Goal: Task Accomplishment & Management: Manage account settings

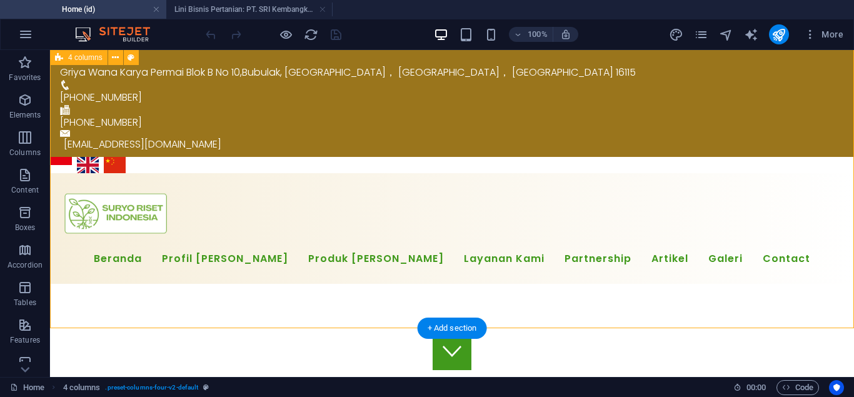
scroll to position [11572, 0]
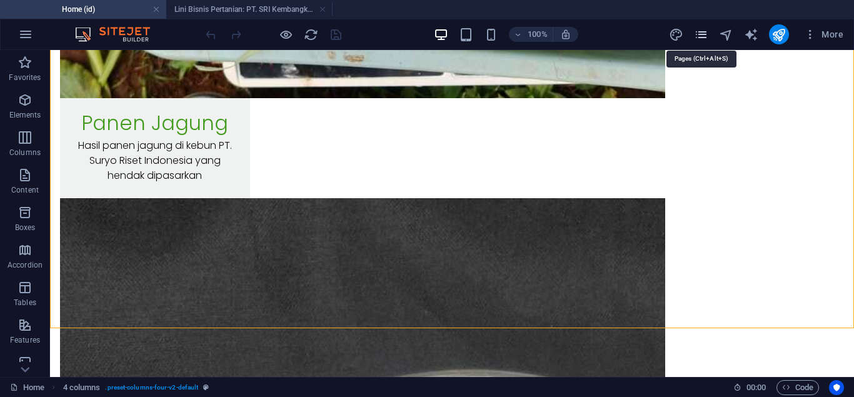
click at [699, 34] on icon "pages" at bounding box center [701, 35] width 14 height 14
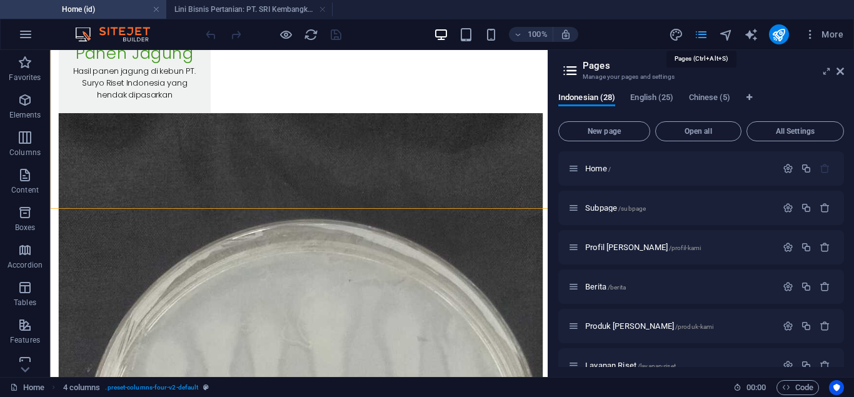
scroll to position [11653, 0]
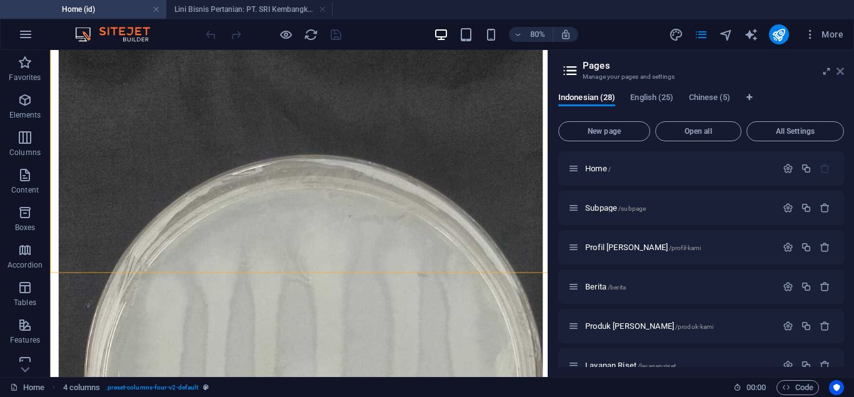
click at [840, 75] on icon at bounding box center [841, 71] width 8 height 10
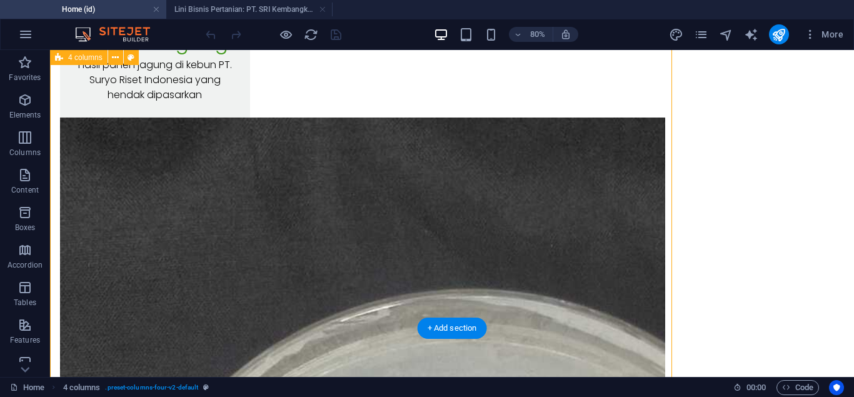
scroll to position [11572, 0]
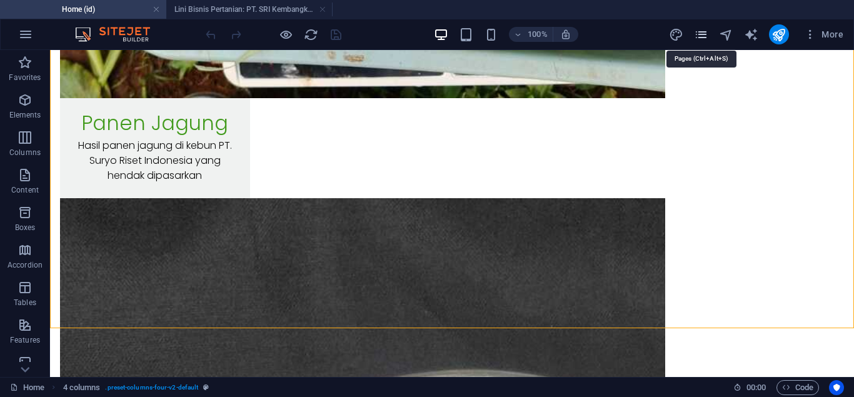
click at [703, 37] on icon "pages" at bounding box center [701, 35] width 14 height 14
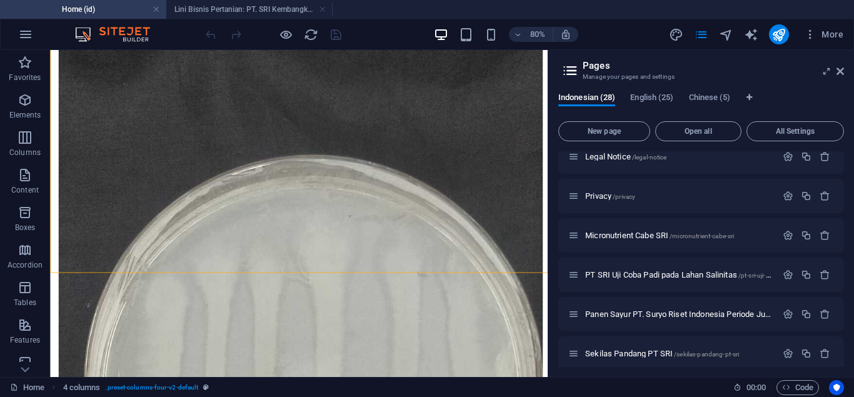
scroll to position [927, 0]
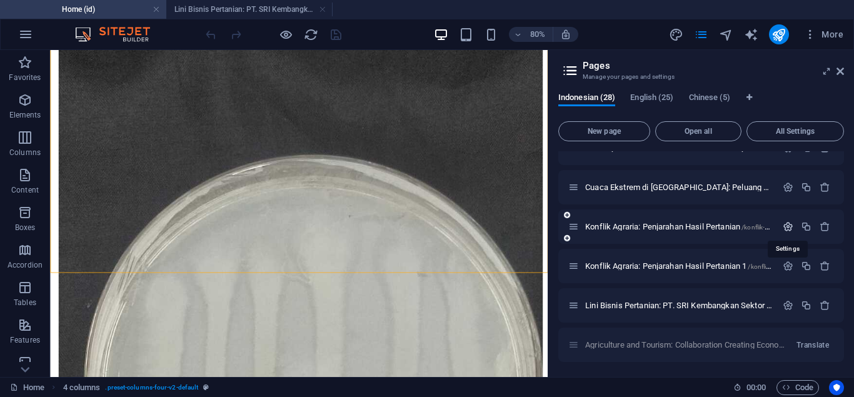
click at [785, 228] on icon "button" at bounding box center [788, 226] width 11 height 11
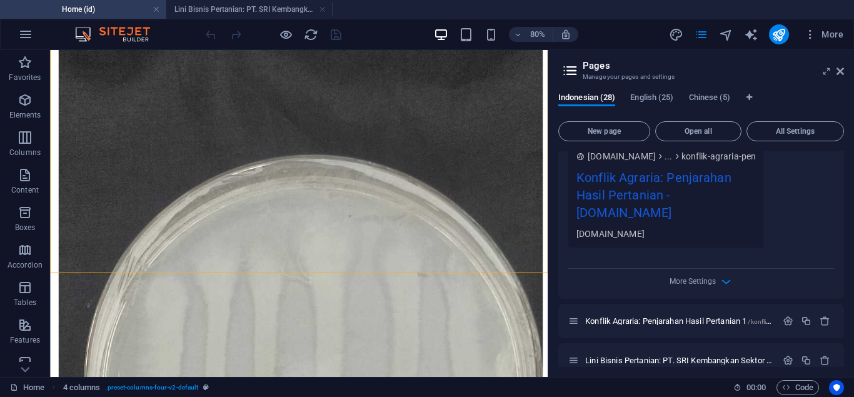
scroll to position [1377, 0]
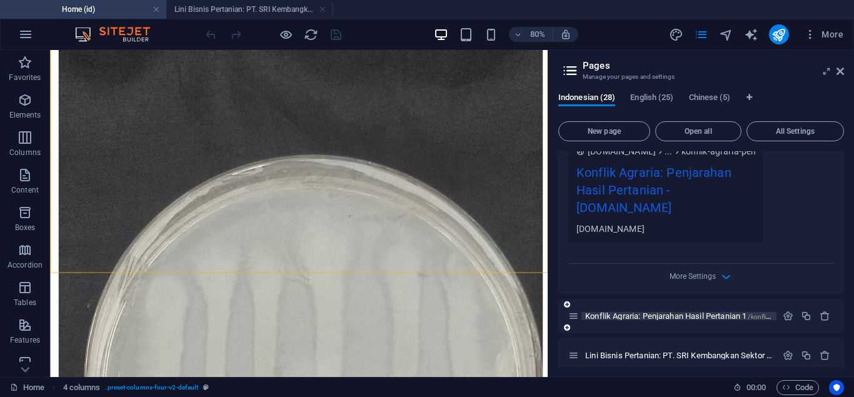
click at [743, 317] on span "Konflik Agraria: Penjarahan Hasil Pertanian 1 /konflik-agraria-penjarahan-hasil…" at bounding box center [729, 315] width 288 height 9
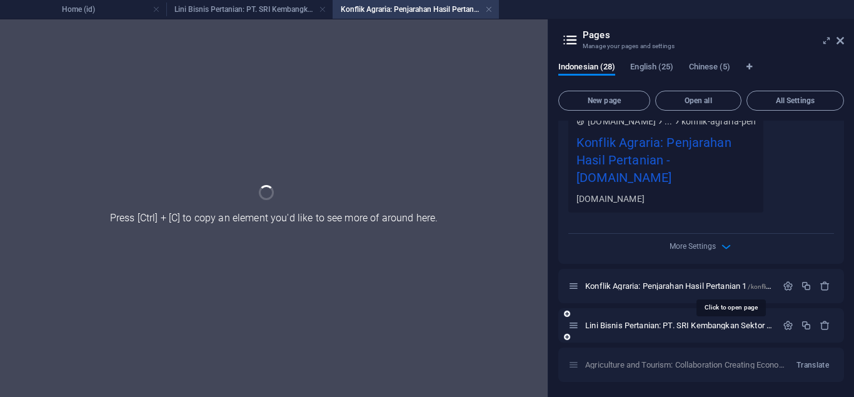
scroll to position [1377, 0]
click at [790, 264] on div "Name Konflik Agraria: Penjarahan Hasil Pertanian ​ URL SLUG /konflik-agraria-pe…" at bounding box center [701, 13] width 286 height 501
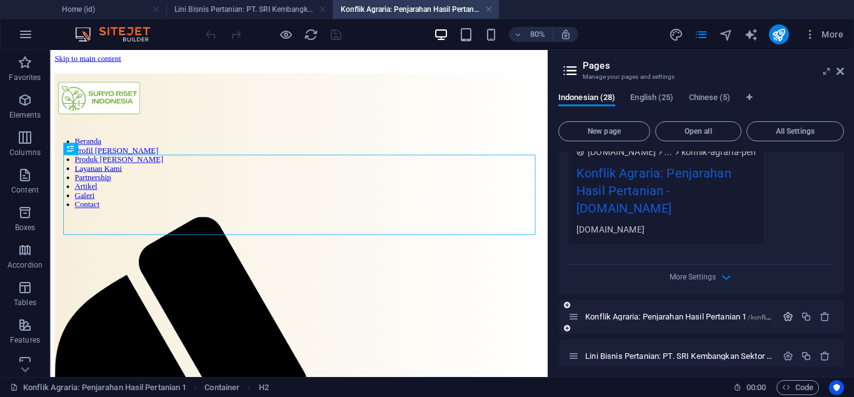
scroll to position [0, 0]
click at [785, 313] on icon "button" at bounding box center [788, 316] width 11 height 11
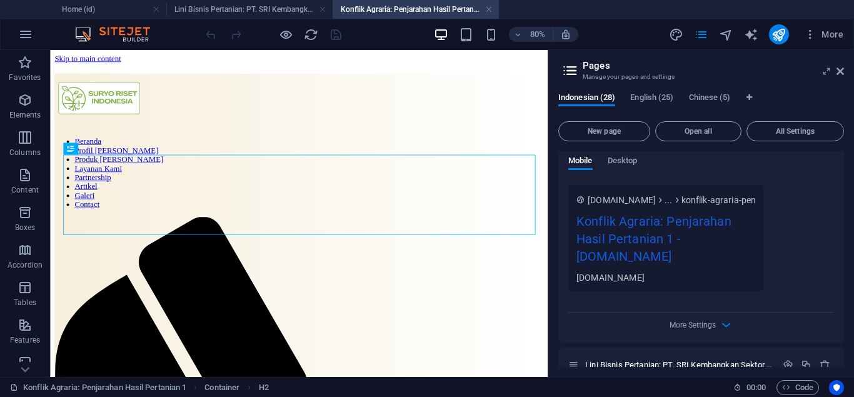
scroll to position [1929, 0]
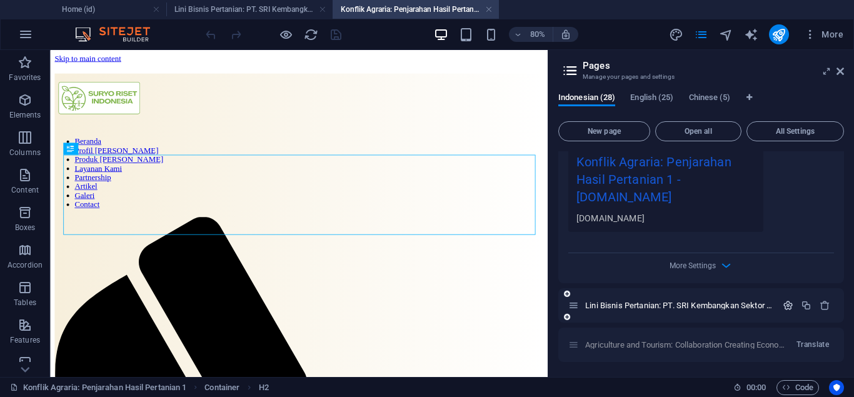
click at [787, 308] on icon "button" at bounding box center [788, 305] width 11 height 11
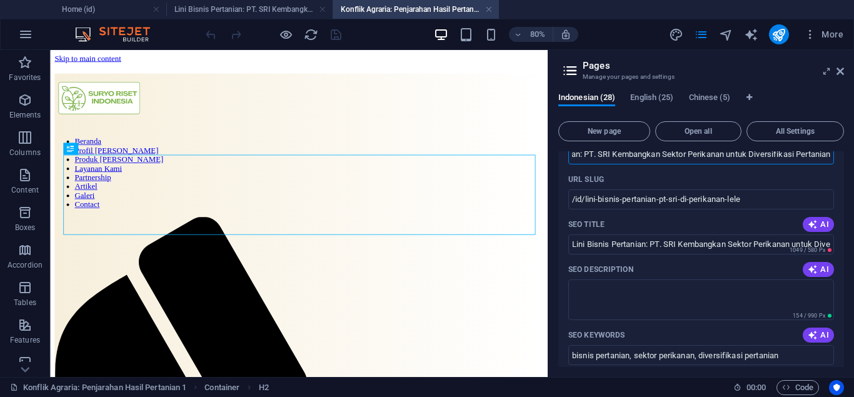
scroll to position [2053, 0]
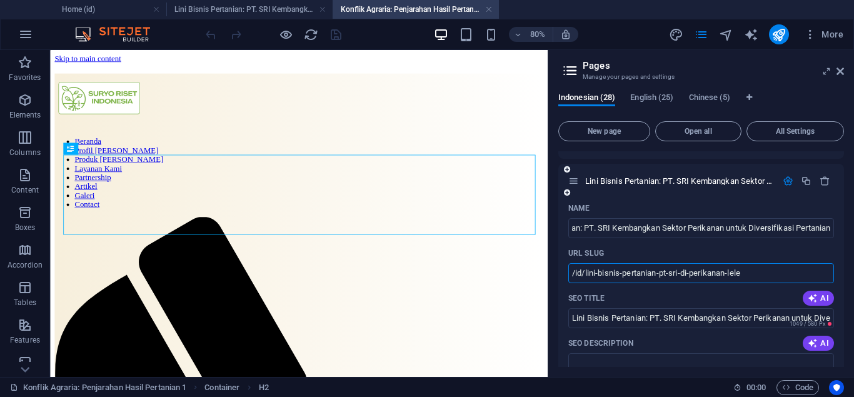
click at [585, 273] on input "/id/lini-bisnis-pertanian-pt-sri-di-perikanan-lele" at bounding box center [701, 273] width 266 height 20
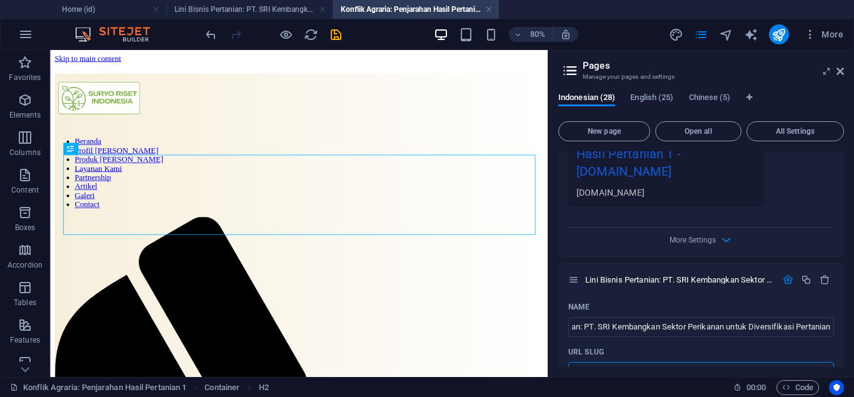
scroll to position [2102, 0]
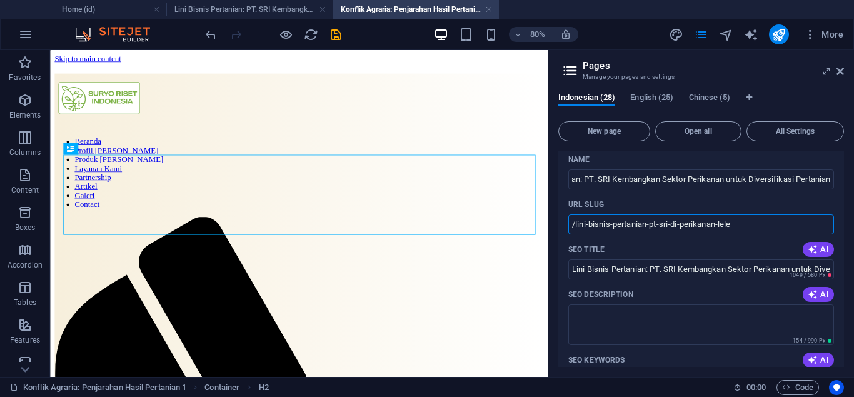
type input "/lini-bisnis-pertanian-pt-sri-di-perikanan-lele"
click at [840, 71] on icon at bounding box center [841, 71] width 8 height 10
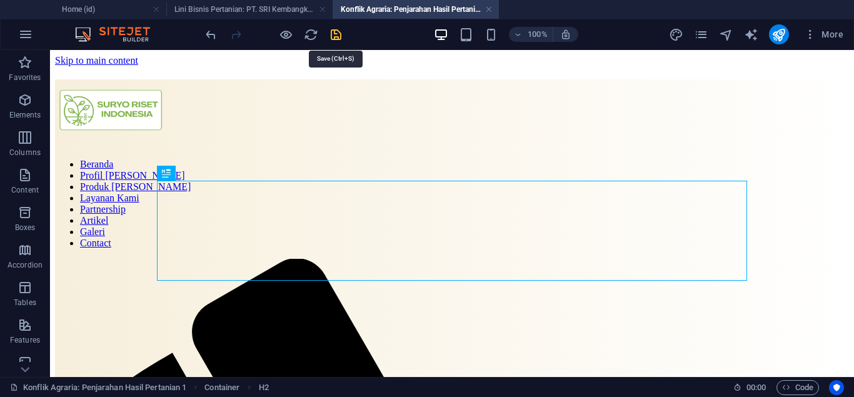
click at [334, 33] on icon "save" at bounding box center [336, 35] width 14 height 14
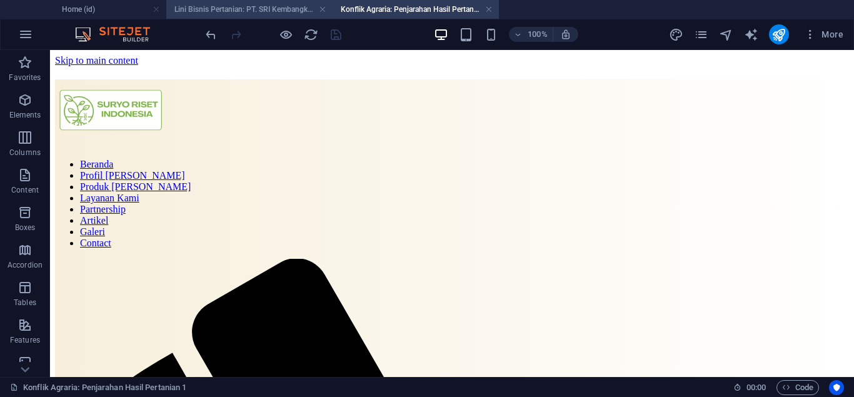
click at [274, 14] on h4 "Lini Bisnis Pertanian: PT. SRI Kembangkan Sektor Perikanan untuk Diversifikasi …" at bounding box center [249, 10] width 166 height 14
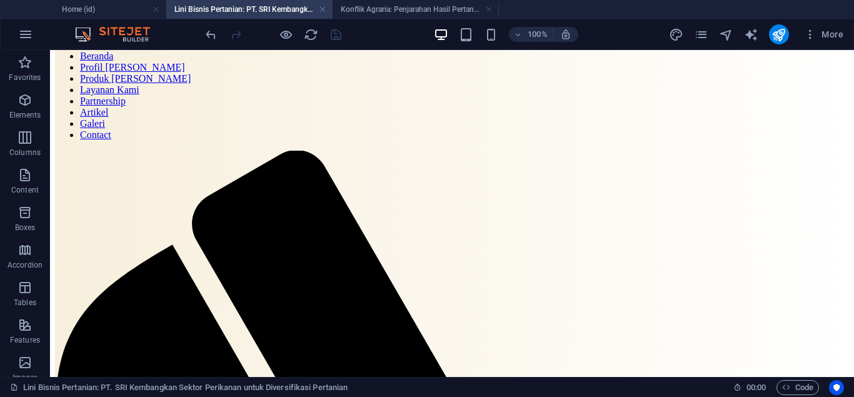
scroll to position [96, 0]
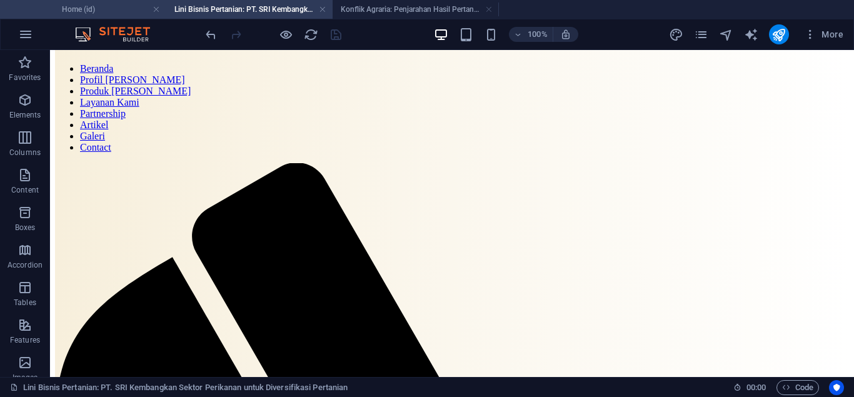
click at [102, 6] on h4 "Home (id)" at bounding box center [83, 10] width 166 height 14
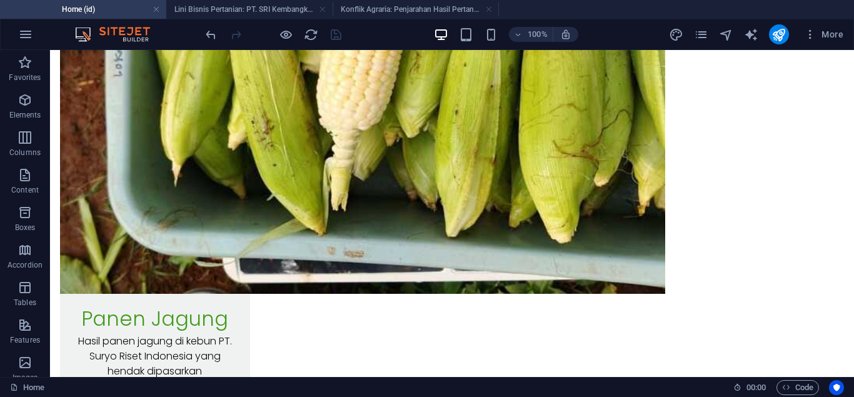
scroll to position [11401, 0]
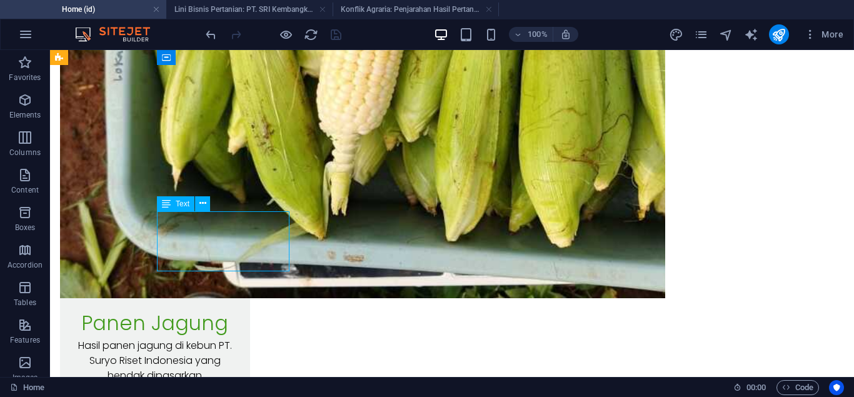
scroll to position [11446, 0]
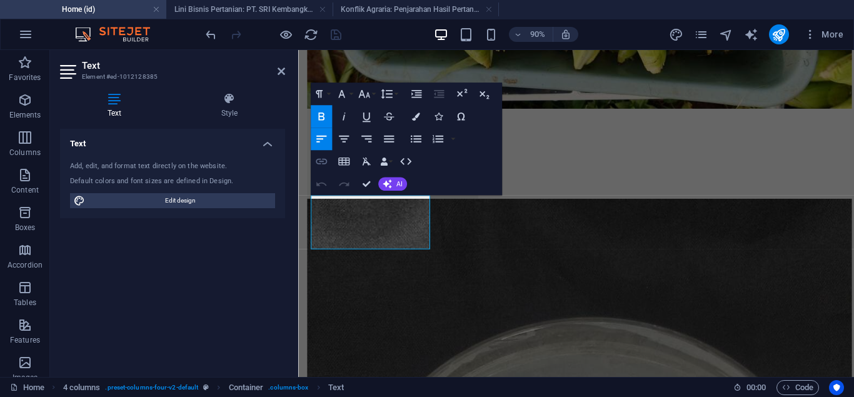
click at [321, 157] on icon "button" at bounding box center [321, 161] width 14 height 14
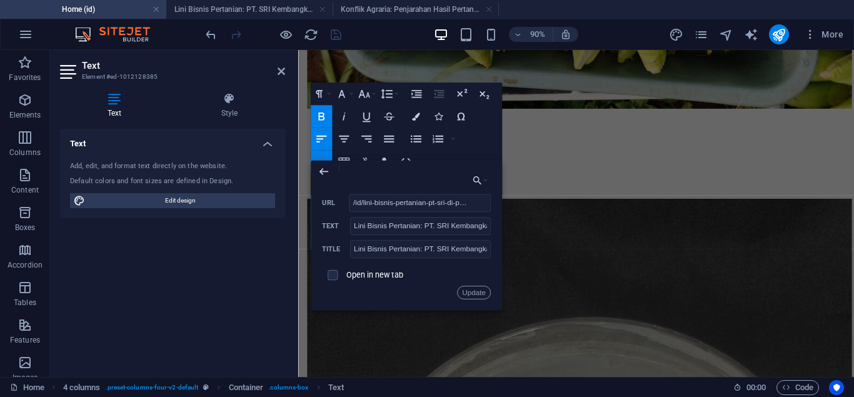
click at [321, 157] on icon "button" at bounding box center [321, 161] width 14 height 14
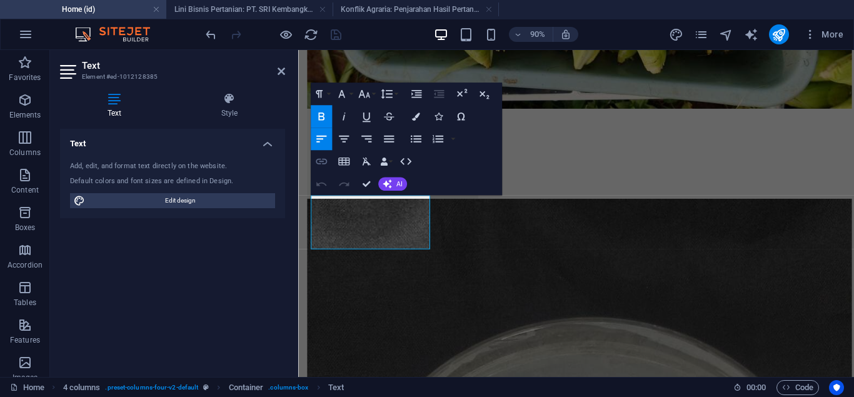
click at [321, 158] on icon "button" at bounding box center [321, 161] width 14 height 14
type input "Lini Bisnis Pertanian: PT. SRI Kembangkan Perikanan Lele untuk Diversifikasi Pe…"
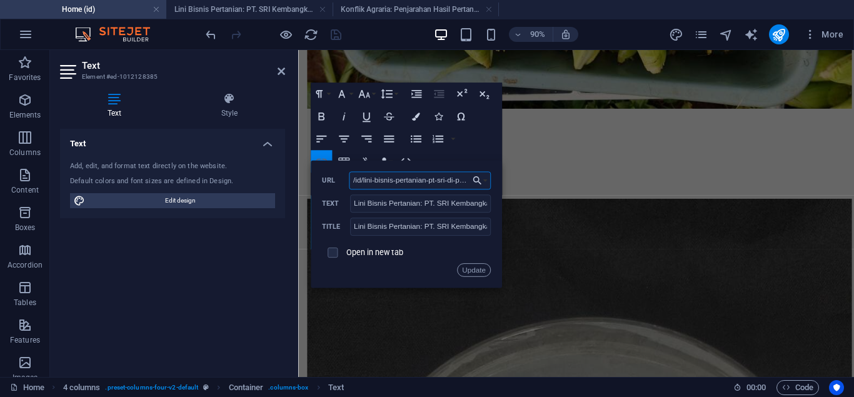
scroll to position [0, 41]
click at [367, 187] on input "/id/lini-bisnis-pertanian-pt-sri-di-perikanan-lele" at bounding box center [419, 180] width 141 height 18
type input "/lini-bisnis-pertanian-pt-sri-di-perikanan-lele"
click at [391, 11] on h4 "Konflik Agraria: Penjarahan Hasil Pertanian 1 (id)" at bounding box center [416, 10] width 166 height 14
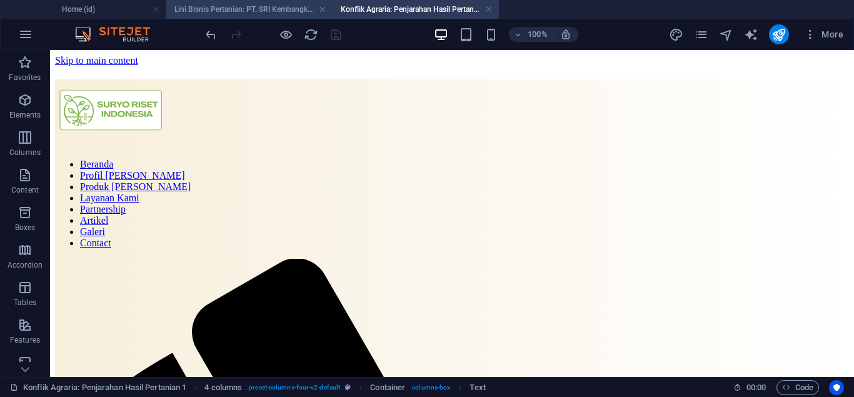
click at [286, 9] on h4 "Lini Bisnis Pertanian: PT. SRI Kembangkan Sektor Perikanan untuk Diversifikasi …" at bounding box center [249, 10] width 166 height 14
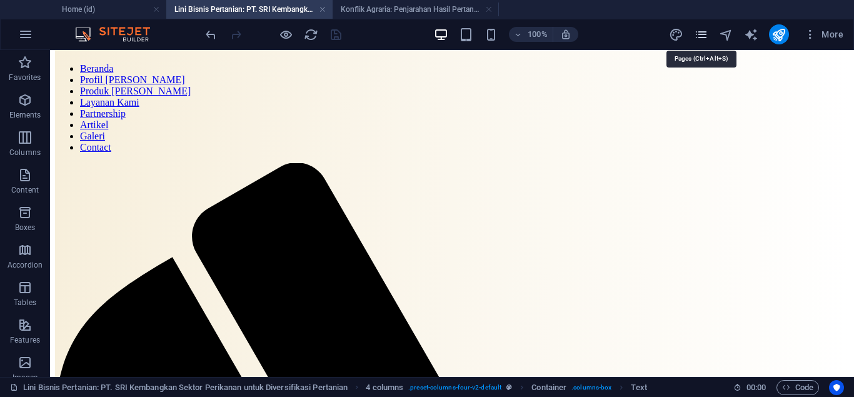
click at [704, 33] on icon "pages" at bounding box center [701, 35] width 14 height 14
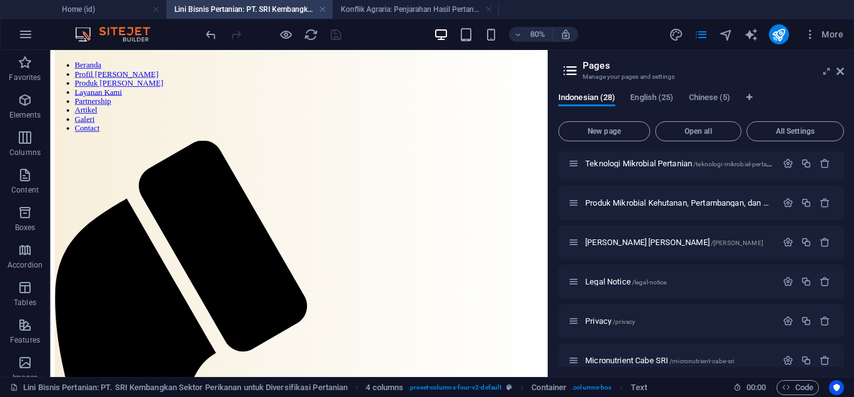
scroll to position [927, 0]
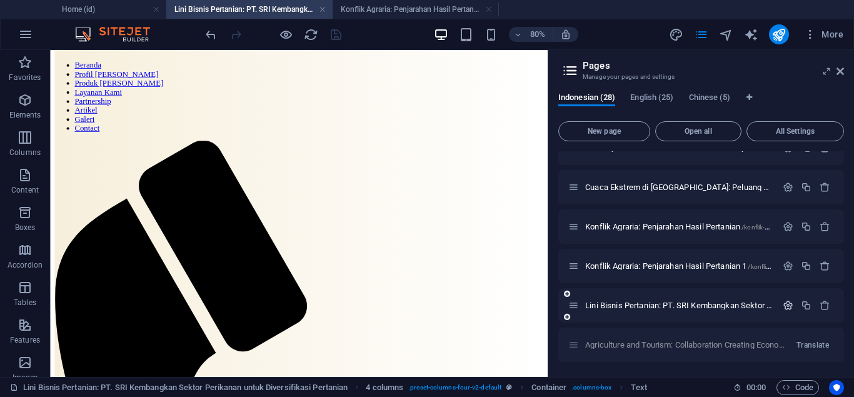
click at [789, 306] on icon "button" at bounding box center [788, 305] width 11 height 11
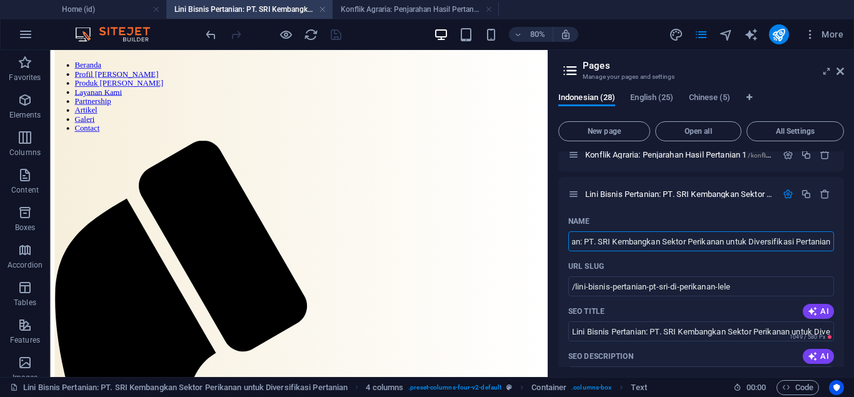
scroll to position [1043, 0]
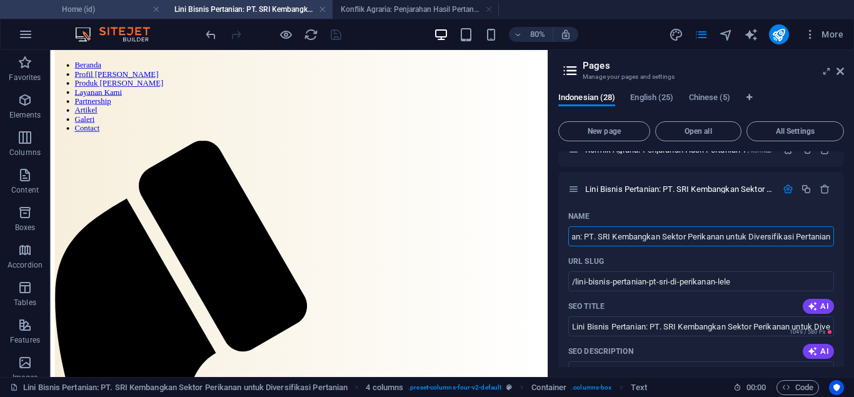
click at [119, 11] on h4 "Home (id)" at bounding box center [83, 10] width 166 height 14
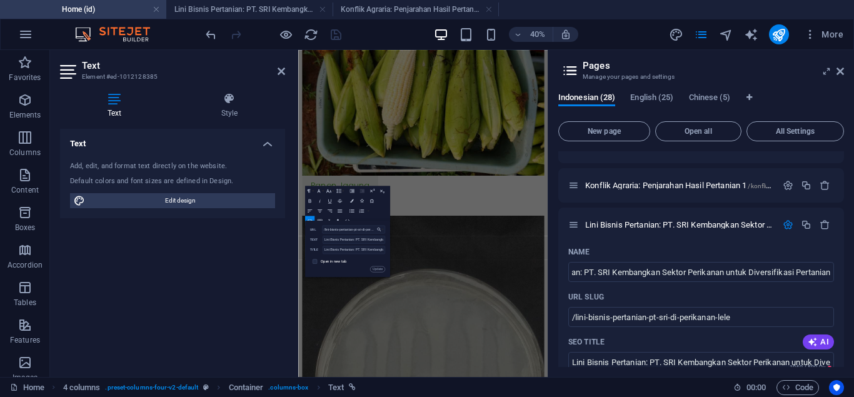
scroll to position [885, 0]
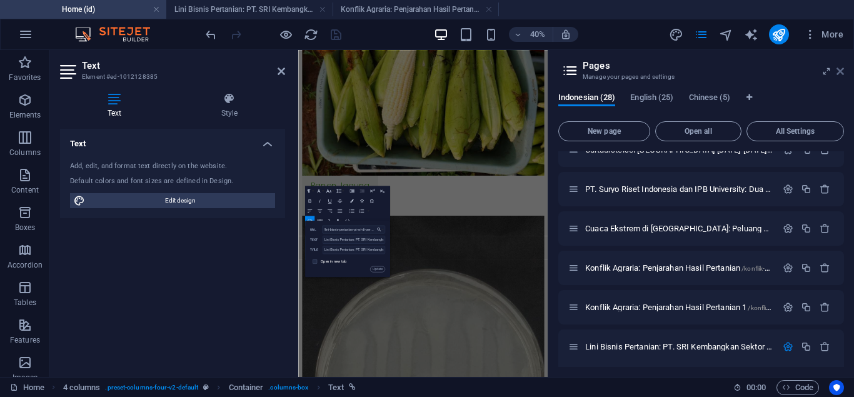
click at [838, 71] on icon at bounding box center [841, 71] width 8 height 10
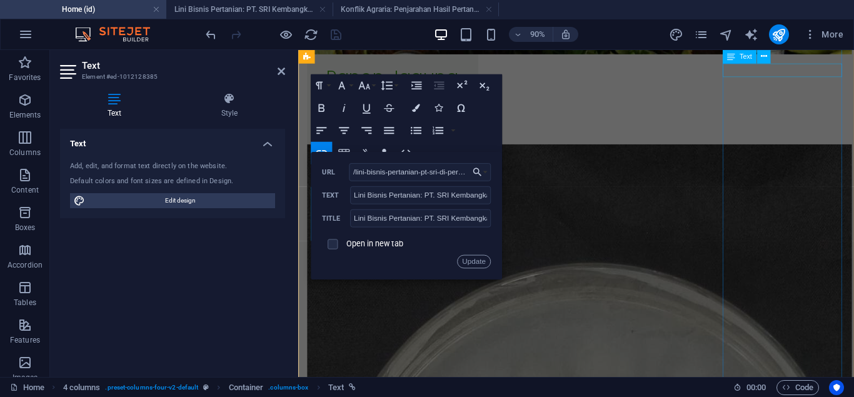
scroll to position [11455, 0]
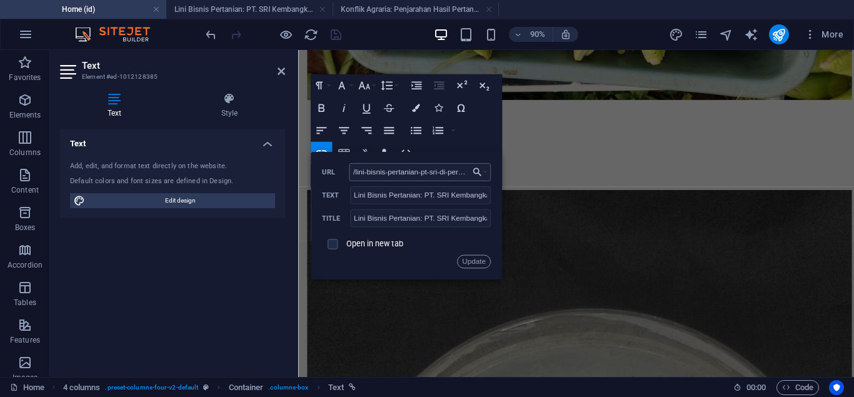
click at [442, 173] on input "/lini-bisnis-pertanian-pt-sri-di-perikanan-lele" at bounding box center [419, 172] width 141 height 18
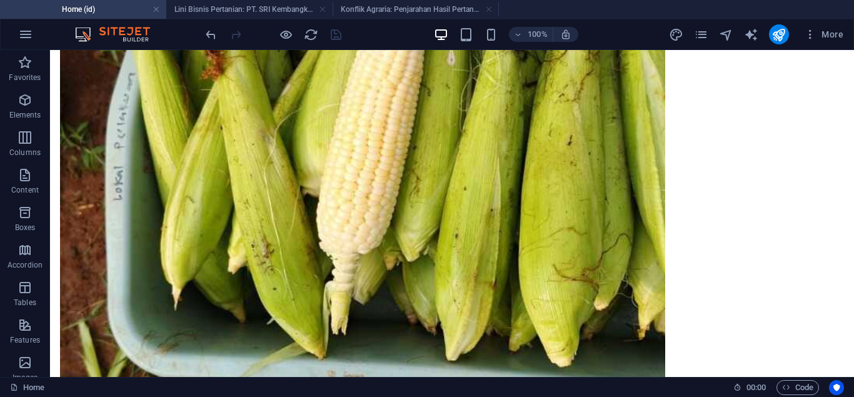
scroll to position [11327, 0]
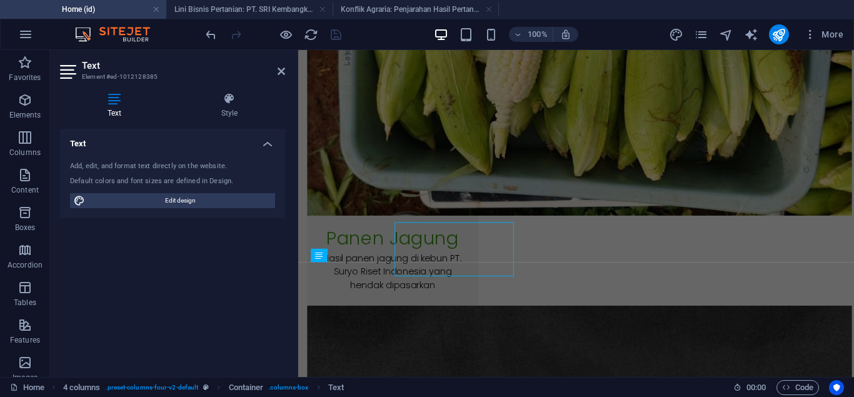
scroll to position [11371, 0]
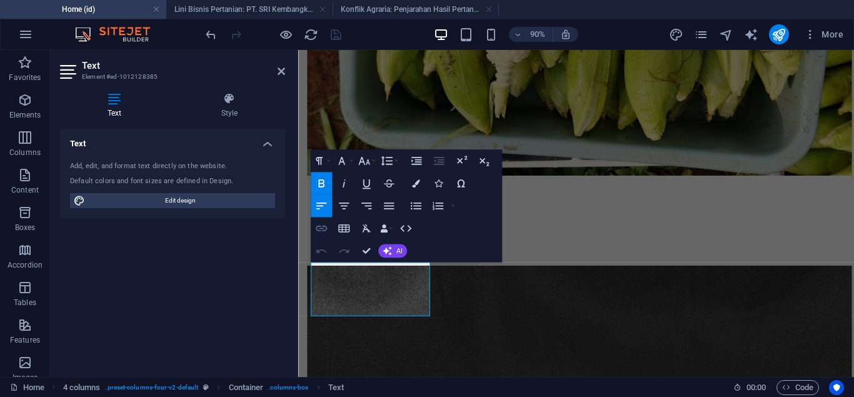
click at [326, 230] on icon "button" at bounding box center [321, 229] width 11 height 6
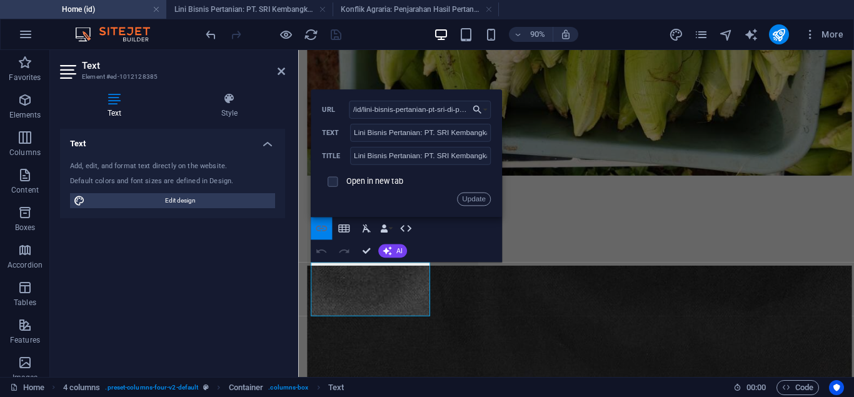
scroll to position [0, 41]
click at [378, 111] on input "/id/lini-bisnis-pertanian-pt-sri-di-perikanan-lele" at bounding box center [419, 110] width 141 height 18
type input "/lini-bisnis-pertanian-pt-sri-di-perikanan-lele"
click at [476, 201] on button "Update" at bounding box center [474, 199] width 34 height 14
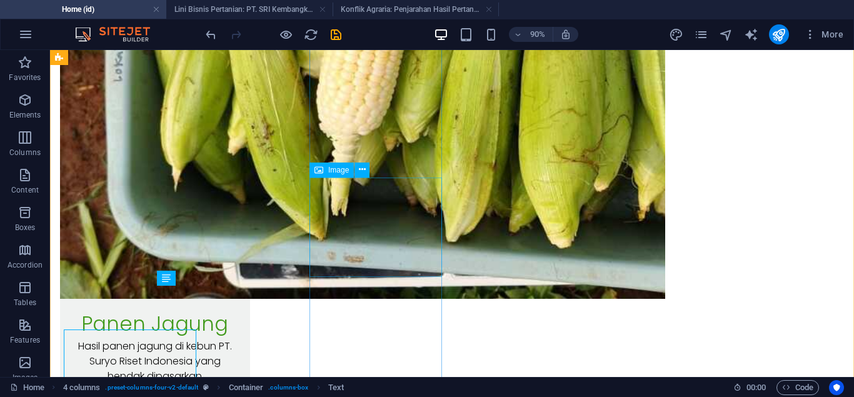
scroll to position [11327, 0]
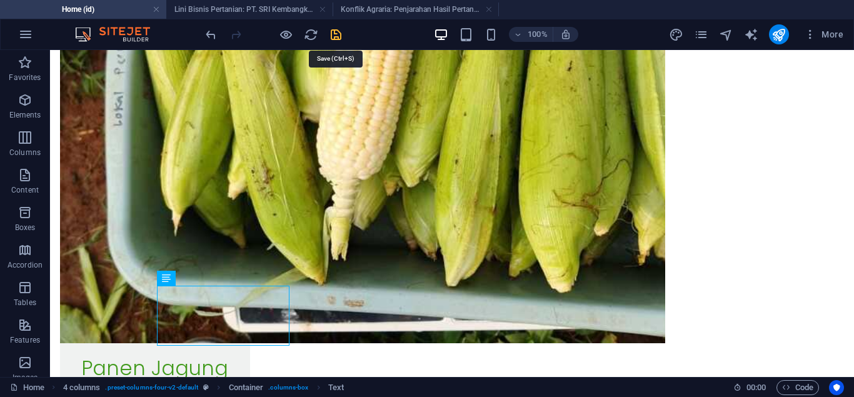
click at [331, 39] on icon "save" at bounding box center [336, 35] width 14 height 14
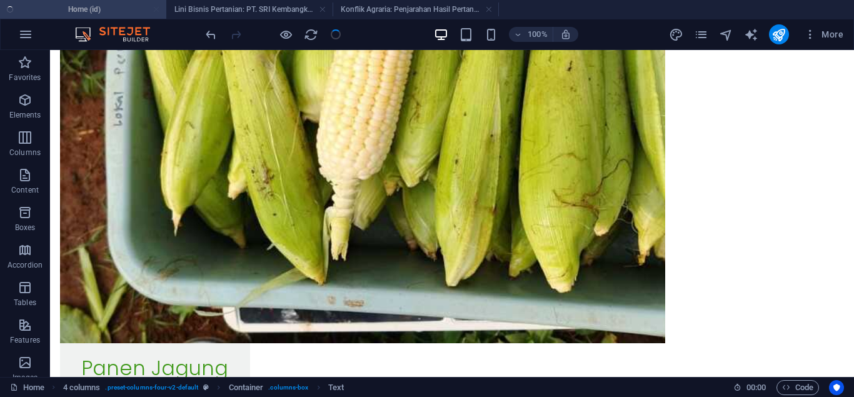
select select "Content 3"
checkbox input "false"
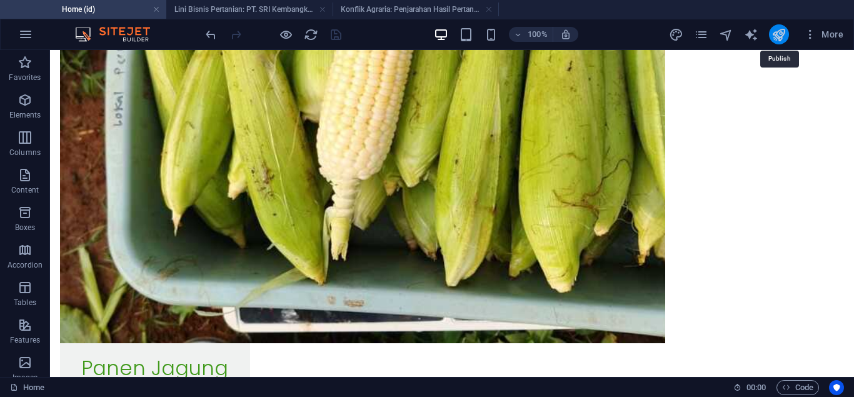
click at [783, 33] on icon "publish" at bounding box center [779, 35] width 14 height 14
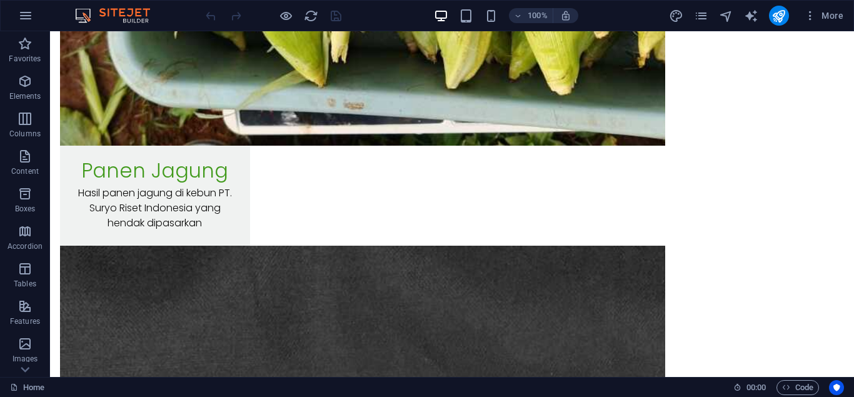
scroll to position [11483, 0]
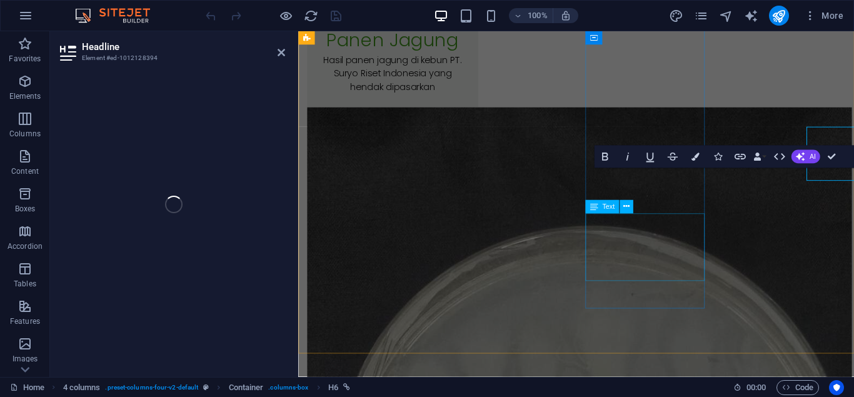
scroll to position [11528, 0]
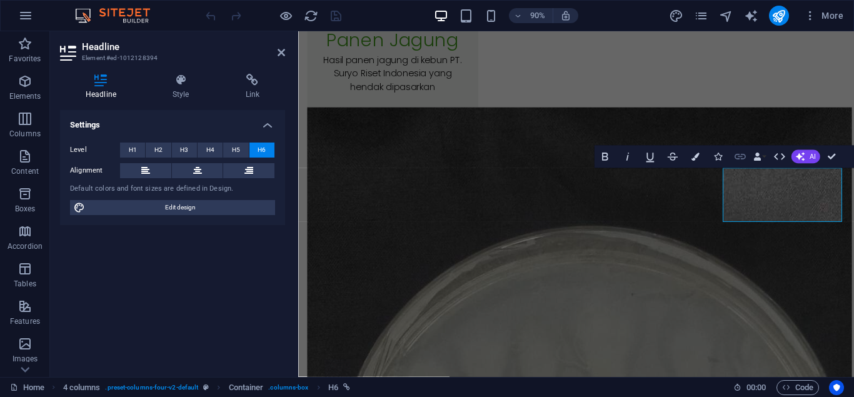
click at [740, 157] on icon "button" at bounding box center [740, 157] width 11 height 6
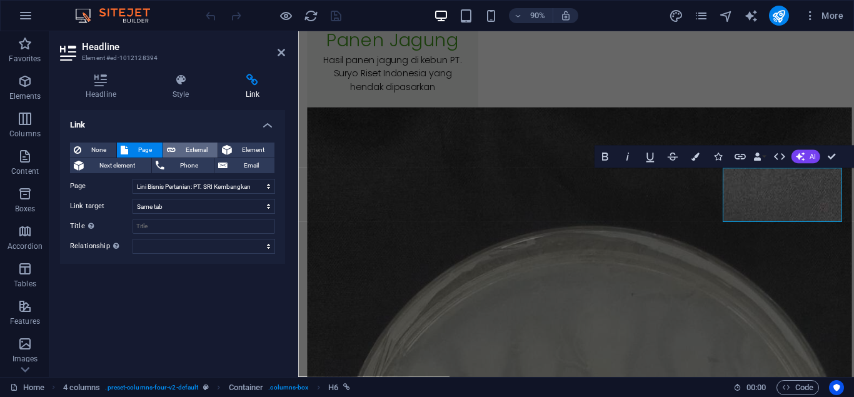
click at [181, 156] on span "External" at bounding box center [196, 150] width 34 height 15
select select "blank"
click at [131, 150] on button "Page" at bounding box center [139, 150] width 45 height 15
select select
click at [181, 184] on select "Home Subpage Profil Kami Berita Produk Kami Layanan Riset Layanan Professional …" at bounding box center [204, 186] width 143 height 15
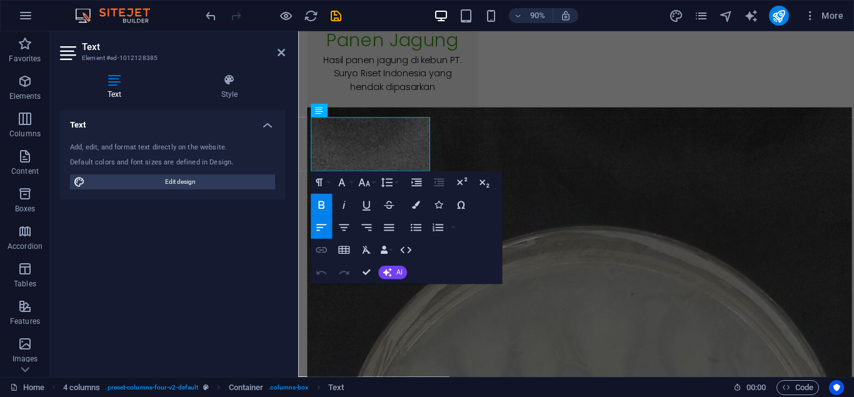
click at [324, 249] on icon "button" at bounding box center [321, 250] width 14 height 14
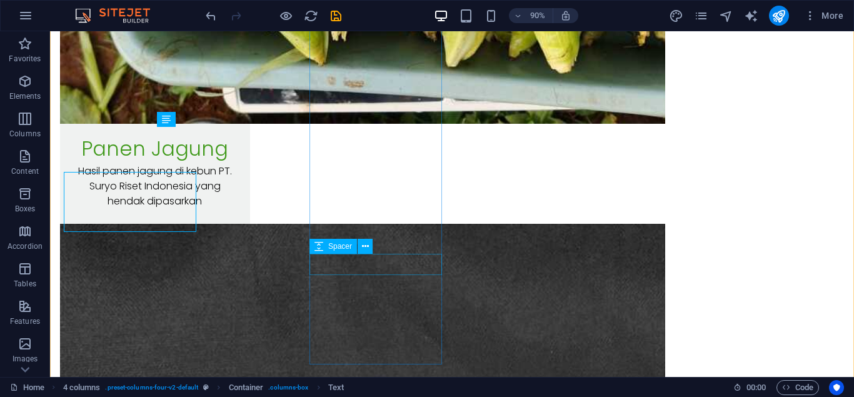
scroll to position [11483, 0]
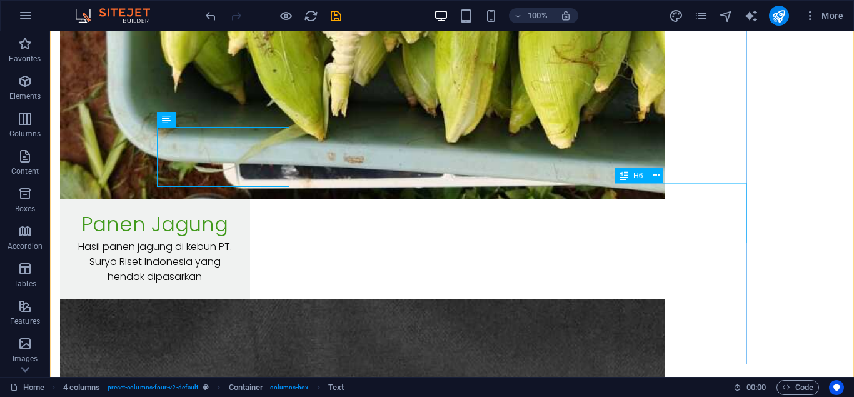
select select "27"
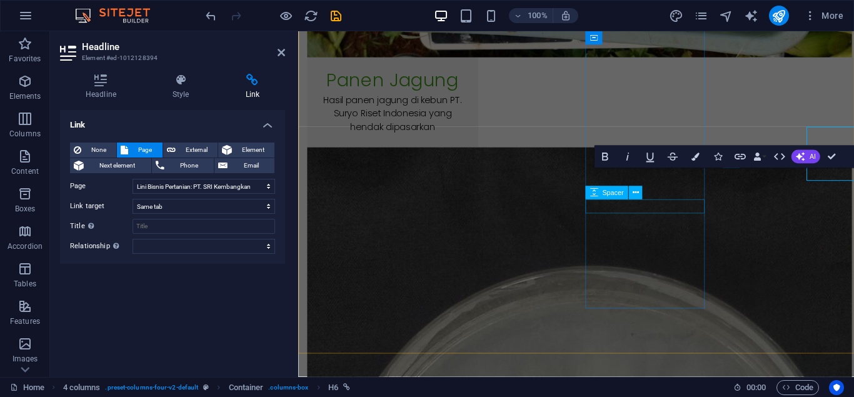
scroll to position [11528, 0]
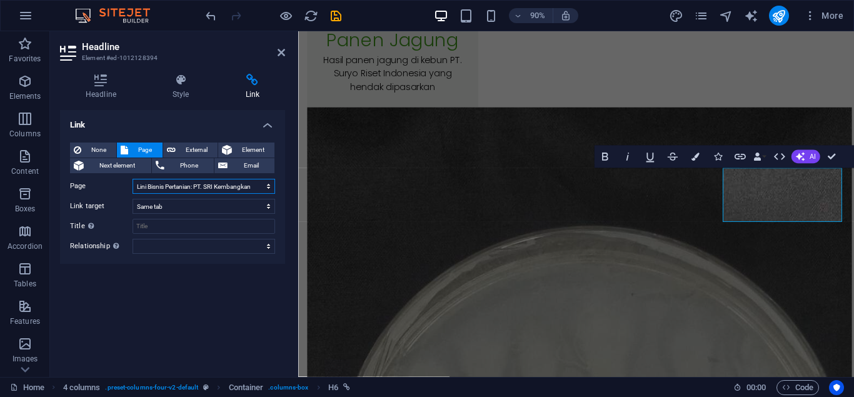
click at [133, 179] on select "Home Subpage Profil Kami Berita Produk Kami Layanan Riset Layanan Professional …" at bounding box center [204, 186] width 143 height 15
click at [198, 151] on span "External" at bounding box center [196, 150] width 34 height 15
select select "blank"
click at [200, 183] on input "/id/18215764" at bounding box center [204, 186] width 143 height 15
paste input "/lini-bisnis-pertanian-pt-sri-di-perikanan-lele"
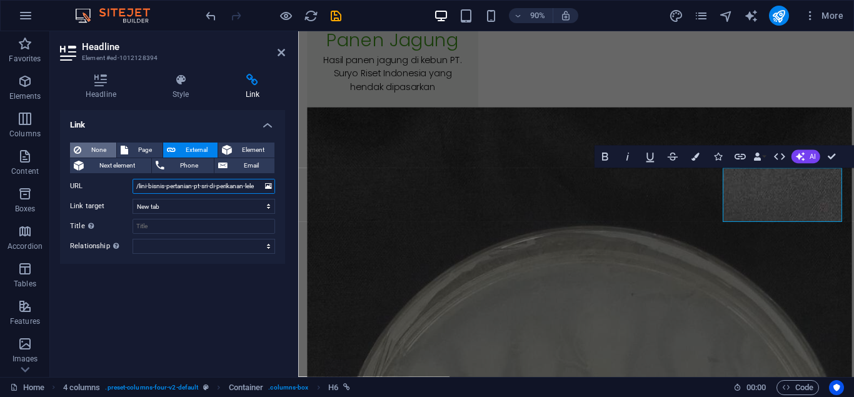
type input "/lini-bisnis-pertanian-pt-sri-di-perikanan-lele"
click at [111, 144] on span "None" at bounding box center [99, 150] width 28 height 15
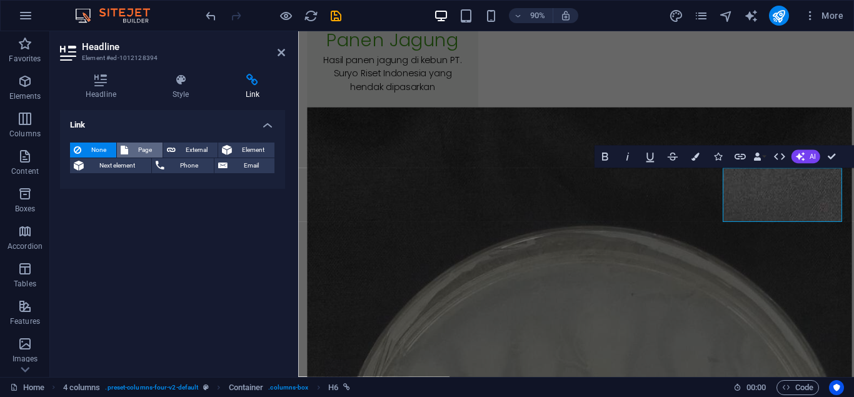
click at [136, 144] on span "Page" at bounding box center [145, 150] width 26 height 15
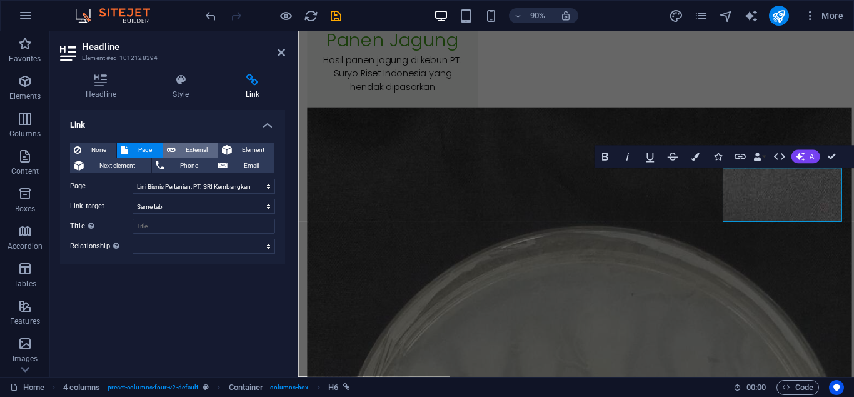
click at [188, 153] on span "External" at bounding box center [196, 150] width 34 height 15
select select "blank"
click at [145, 151] on span "Page" at bounding box center [145, 150] width 26 height 15
click at [182, 142] on div "None Page External Element Next element Phone Email Page Home Subpage Profil Ka…" at bounding box center [172, 198] width 225 height 131
click at [183, 146] on span "External" at bounding box center [196, 150] width 34 height 15
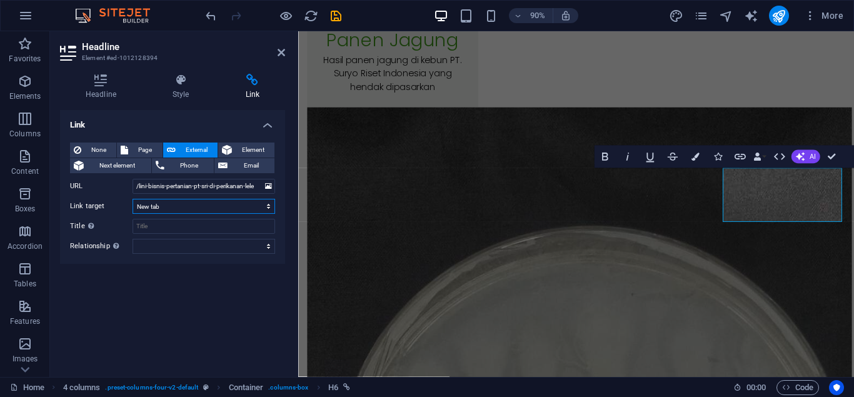
click at [133, 199] on select "New tab Same tab Overlay" at bounding box center [204, 206] width 143 height 15
click at [182, 208] on select "New tab Same tab Overlay" at bounding box center [204, 206] width 143 height 15
click at [240, 145] on span "Element" at bounding box center [253, 150] width 35 height 15
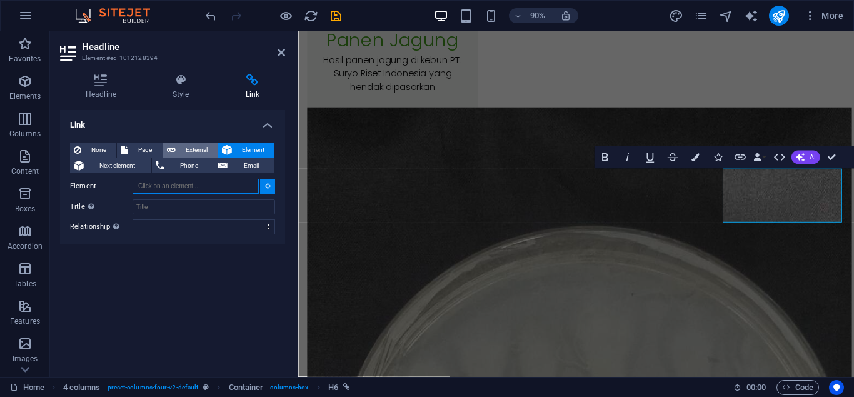
scroll to position [11527, 0]
click at [196, 147] on span "External" at bounding box center [196, 150] width 34 height 15
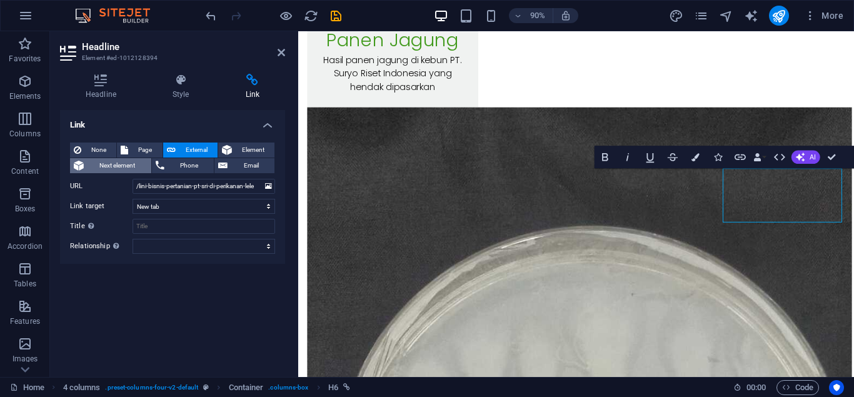
click at [119, 164] on span "Next element" at bounding box center [118, 165] width 60 height 15
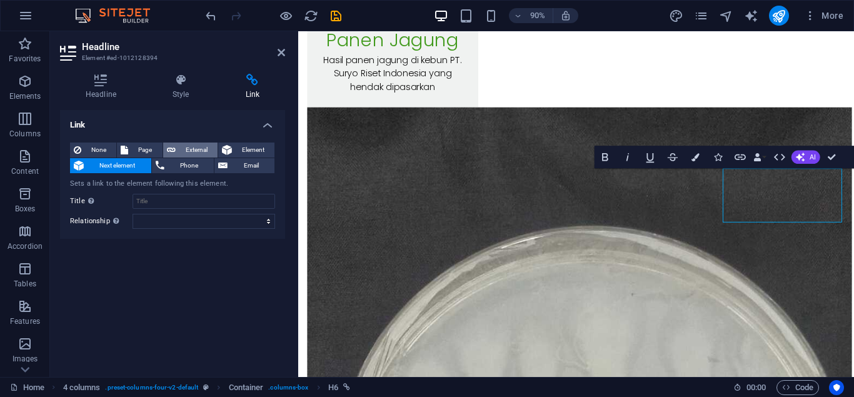
click at [169, 147] on icon at bounding box center [171, 150] width 9 height 15
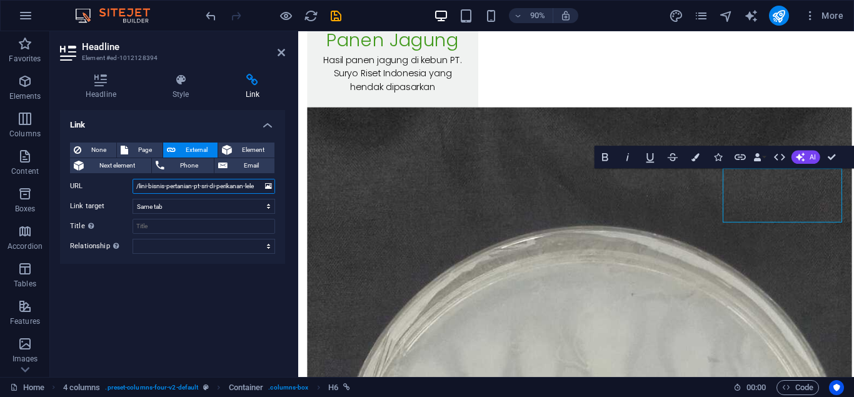
select select "blank"
click at [194, 225] on input "Title Additional link description, should not be the same as the link text. The…" at bounding box center [204, 226] width 143 height 15
type input "Lini Bisnis Pertanian: PT. SRI Kembangkan Perikanan Lele untuk Diversifikasi Pe…"
click at [136, 147] on span "Page" at bounding box center [145, 150] width 26 height 15
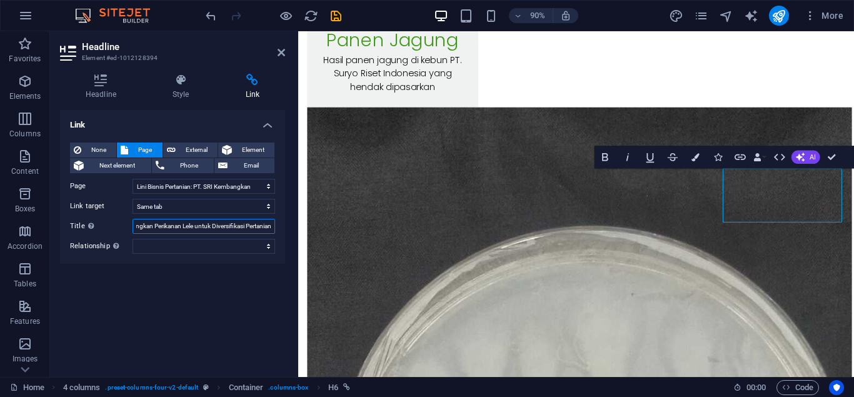
click at [186, 229] on input "Lini Bisnis Pertanian: PT. SRI Kembangkan Perikanan Lele untuk Diversifikasi Pe…" at bounding box center [204, 226] width 143 height 15
click at [241, 146] on span "Element" at bounding box center [253, 150] width 35 height 15
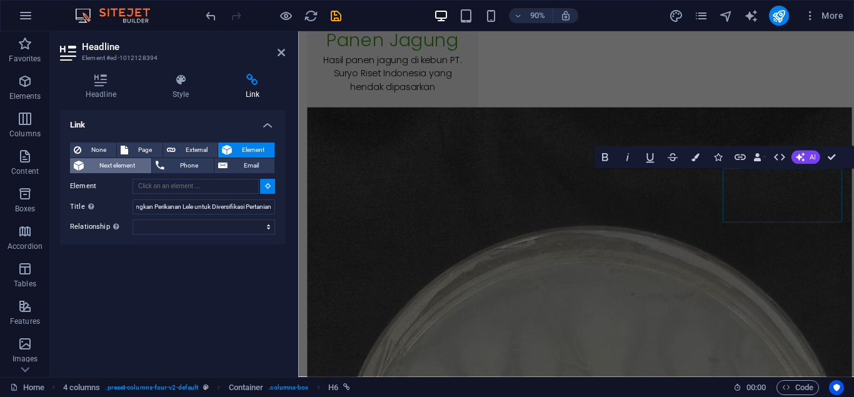
click at [106, 170] on span "Next element" at bounding box center [118, 165] width 60 height 15
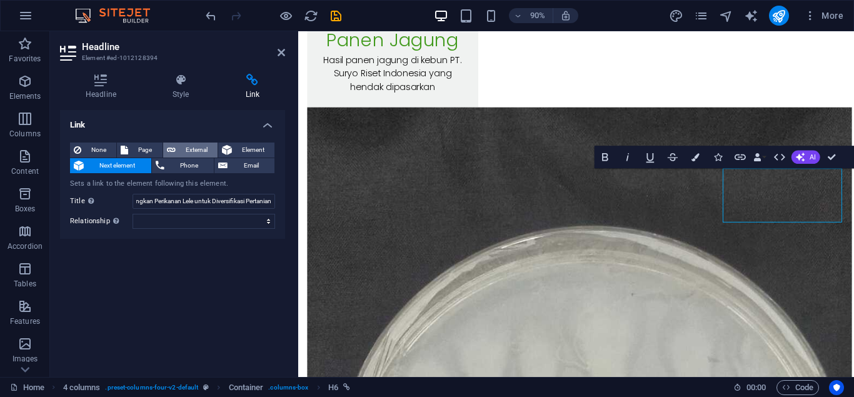
click at [189, 155] on span "External" at bounding box center [196, 150] width 34 height 15
select select "blank"
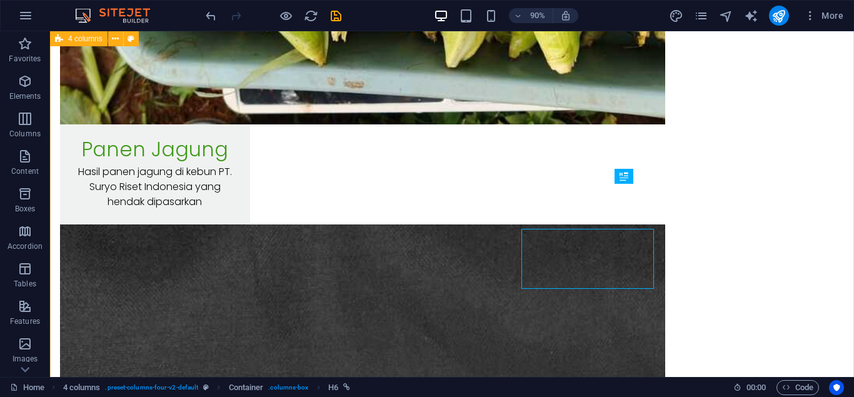
scroll to position [11481, 0]
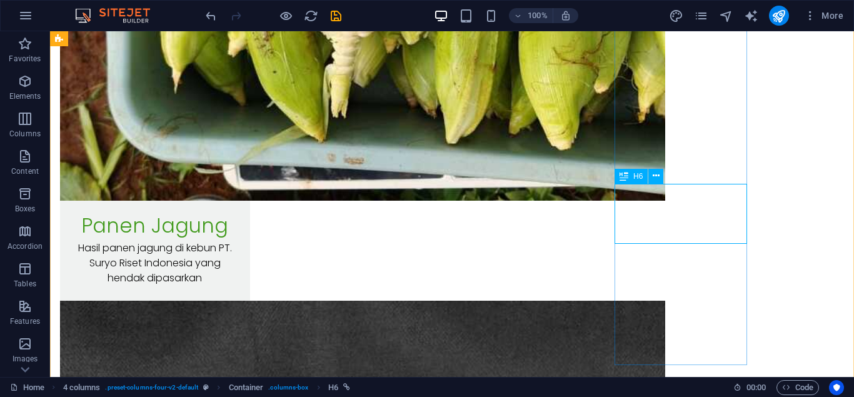
select select "27"
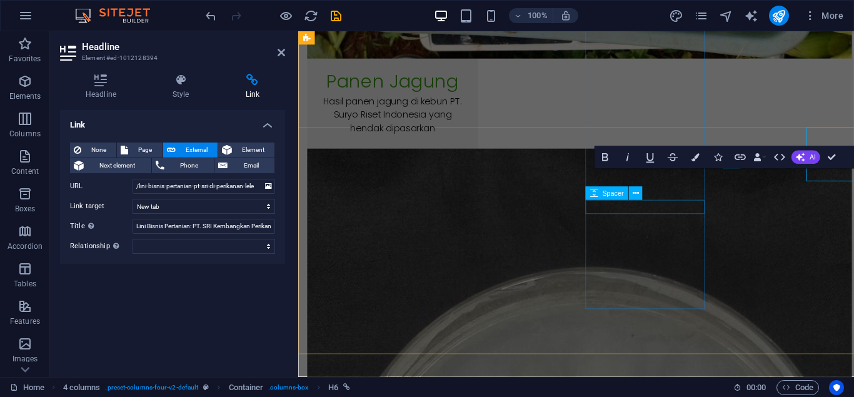
scroll to position [11527, 0]
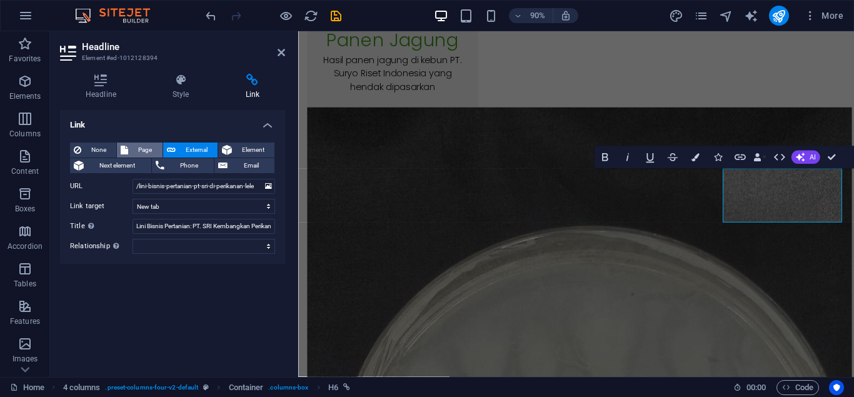
click at [142, 148] on span "Page" at bounding box center [145, 150] width 26 height 15
select select
click at [133, 179] on select "Home Subpage Profil Kami Berita Produk Kami Layanan Riset Layanan Professional …" at bounding box center [204, 186] width 143 height 15
click at [158, 186] on select "Home Subpage Profil Kami Berita Produk Kami Layanan Riset Layanan Professional …" at bounding box center [204, 186] width 143 height 15
click at [282, 48] on icon at bounding box center [282, 53] width 8 height 10
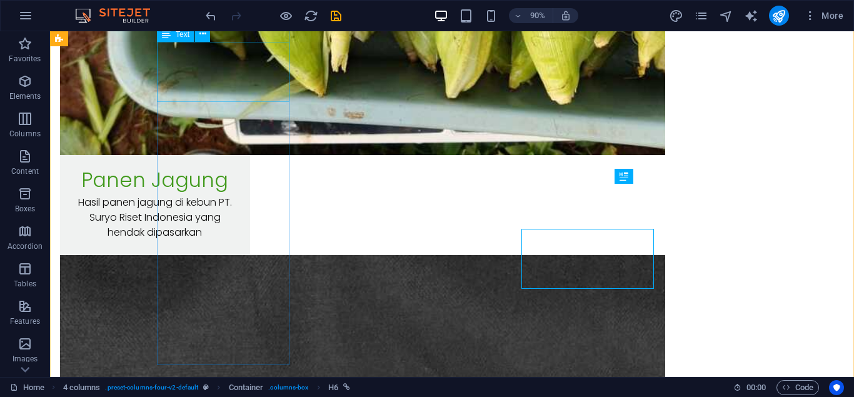
scroll to position [11481, 0]
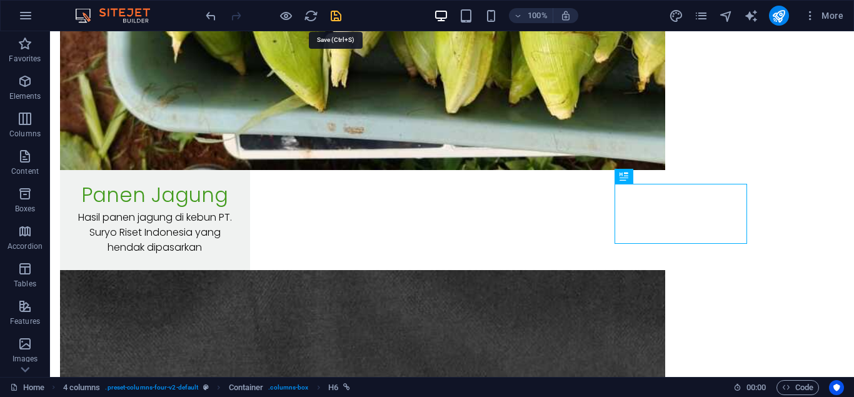
click at [333, 18] on icon "save" at bounding box center [336, 16] width 14 height 14
select select
checkbox input "false"
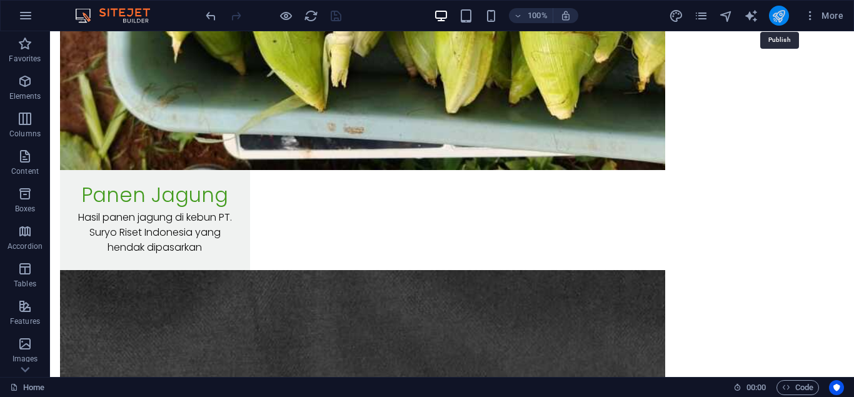
click at [784, 21] on icon "publish" at bounding box center [779, 16] width 14 height 14
